Goal: Task Accomplishment & Management: Manage account settings

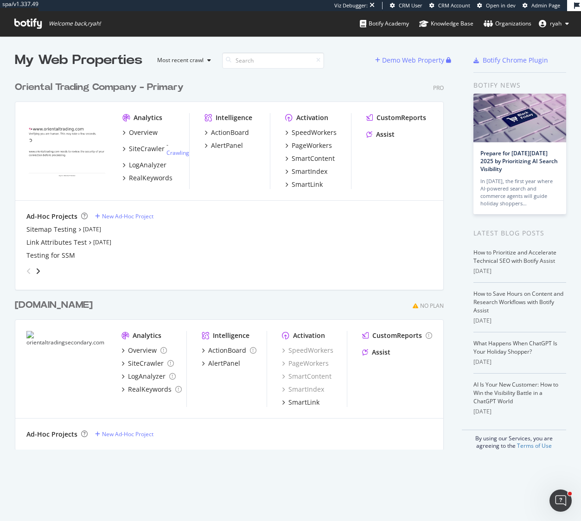
click at [134, 88] on div "Oriental Trading Company - Primary" at bounding box center [99, 87] width 169 height 13
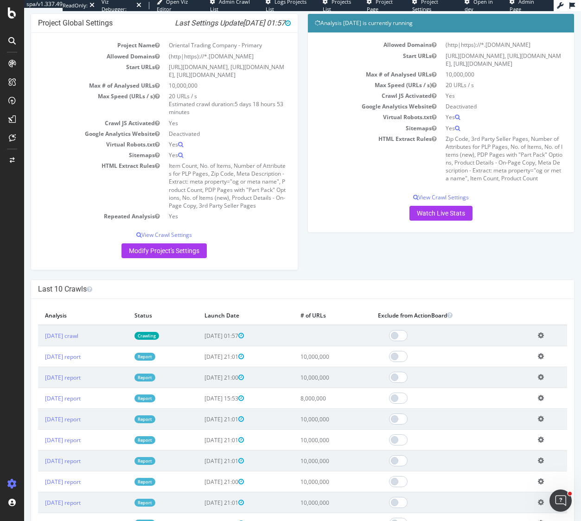
scroll to position [80, 0]
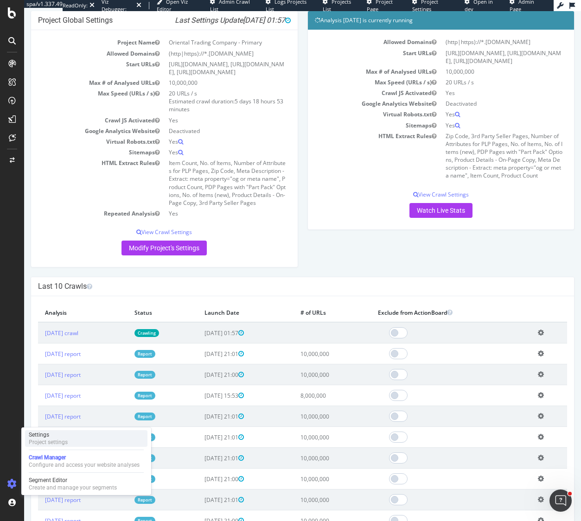
click at [60, 440] on div "Project settings" at bounding box center [48, 442] width 39 height 7
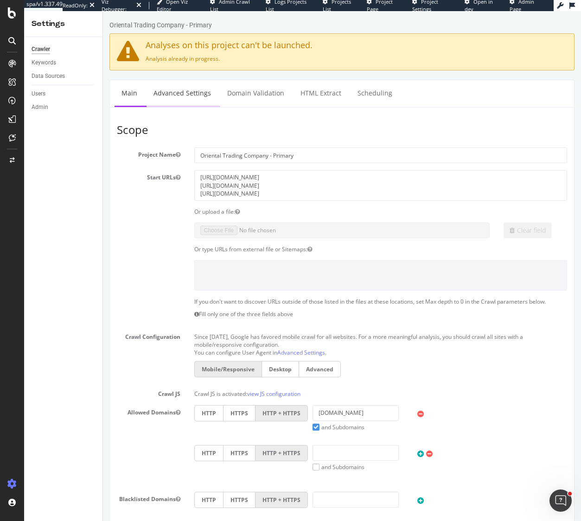
click at [178, 91] on link "Advanced Settings" at bounding box center [181, 92] width 71 height 25
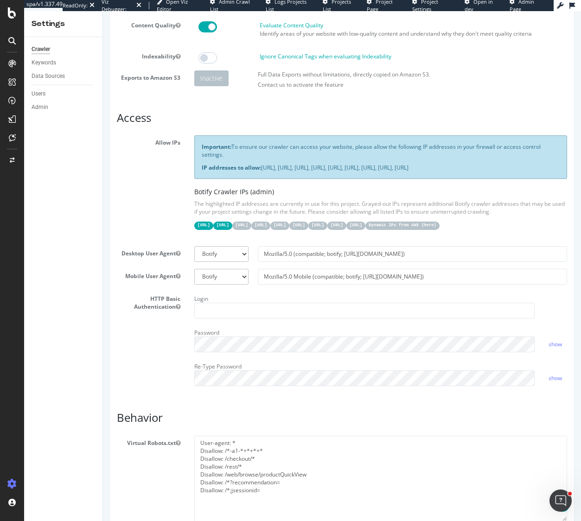
scroll to position [132, 0]
